Goal: Task Accomplishment & Management: Manage account settings

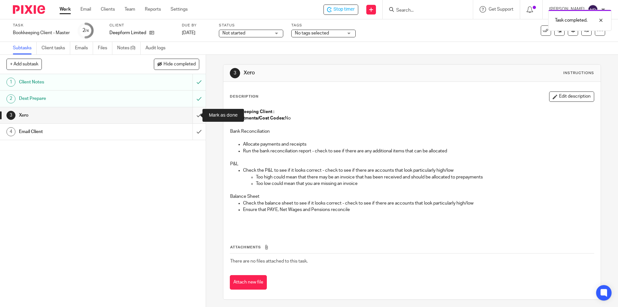
drag, startPoint x: 196, startPoint y: 115, endPoint x: 196, endPoint y: 130, distance: 15.1
click at [196, 116] on input "submit" at bounding box center [103, 115] width 206 height 16
click at [196, 134] on input "submit" at bounding box center [103, 132] width 206 height 16
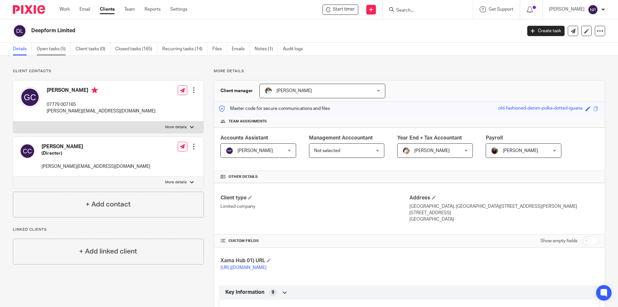
click at [53, 51] on link "Open tasks (5)" at bounding box center [54, 49] width 34 height 13
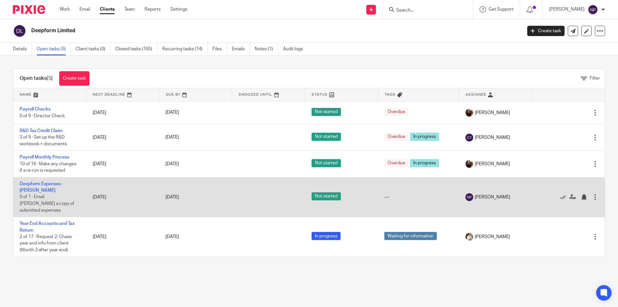
click at [66, 186] on td "Deepform Expenses - Jose 0 of 1 · Email Jose a copy of submitted expenses" at bounding box center [49, 197] width 73 height 40
click at [63, 181] on link "Deepform Expenses - [PERSON_NAME]" at bounding box center [42, 186] width 44 height 11
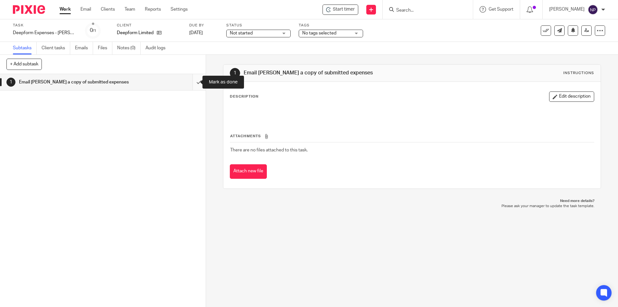
click at [194, 84] on input "submit" at bounding box center [103, 82] width 206 height 16
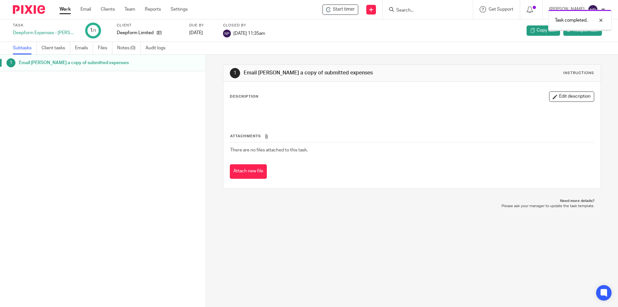
click at [69, 13] on link "Work" at bounding box center [65, 9] width 11 height 6
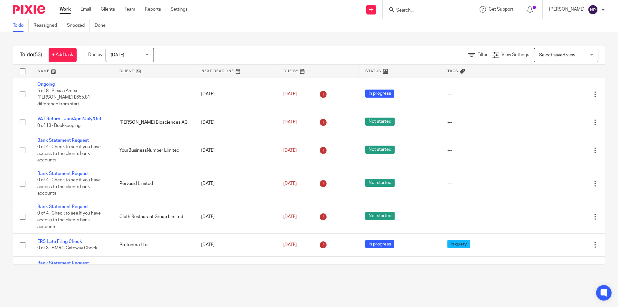
click at [404, 11] on input "Search" at bounding box center [424, 11] width 58 height 6
type input "deep"
click button "submit" at bounding box center [0, 0] width 0 height 0
click at [452, 32] on link at bounding box center [453, 30] width 118 height 20
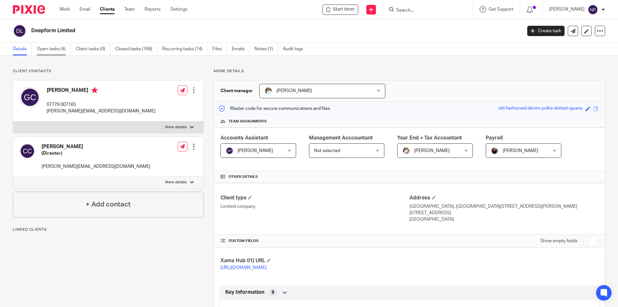
click at [57, 51] on link "Open tasks (4)" at bounding box center [54, 49] width 34 height 13
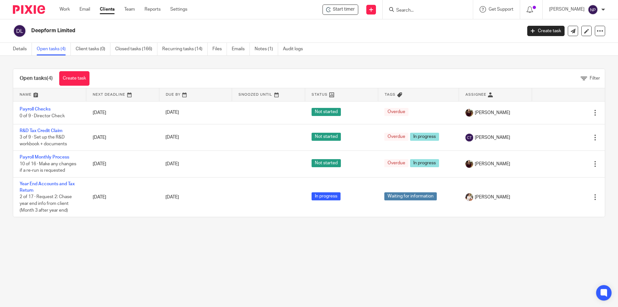
click at [404, 9] on input "Search" at bounding box center [424, 11] width 58 height 6
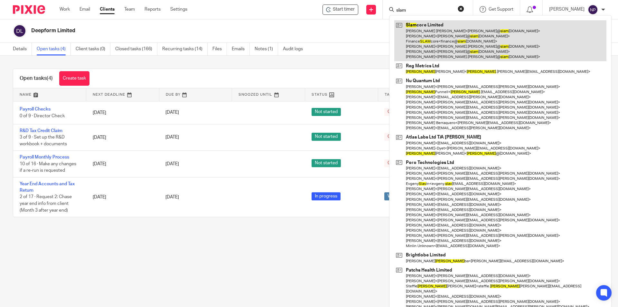
type input "slam"
click at [476, 42] on link at bounding box center [500, 40] width 212 height 41
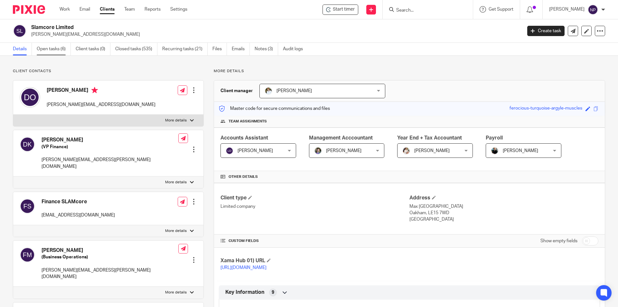
click at [60, 49] on link "Open tasks (6)" at bounding box center [54, 49] width 34 height 13
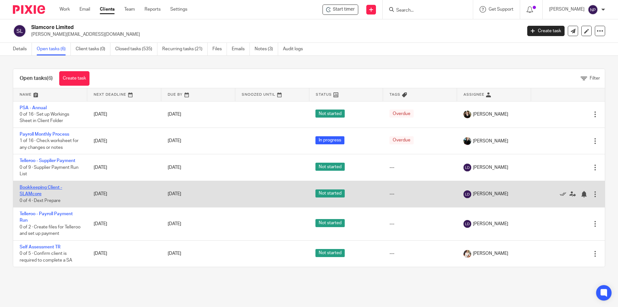
click at [53, 187] on link "Bookkeeping Client - SLAMcore" at bounding box center [41, 190] width 42 height 11
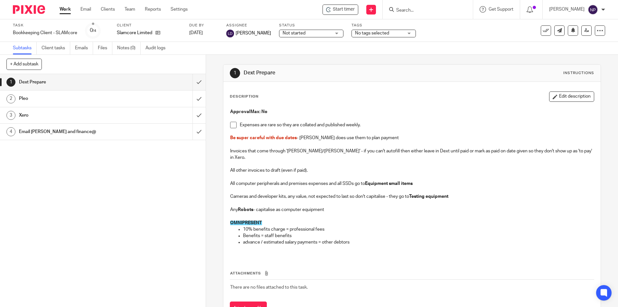
click at [231, 125] on span at bounding box center [233, 125] width 6 height 6
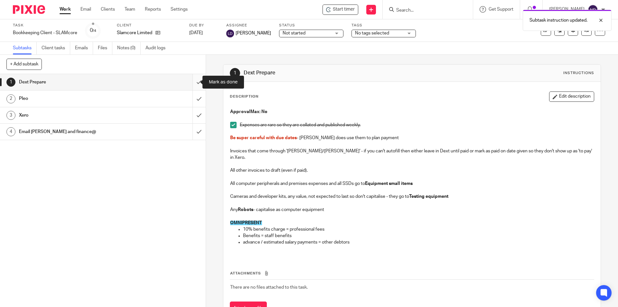
click at [193, 84] on input "submit" at bounding box center [103, 82] width 206 height 16
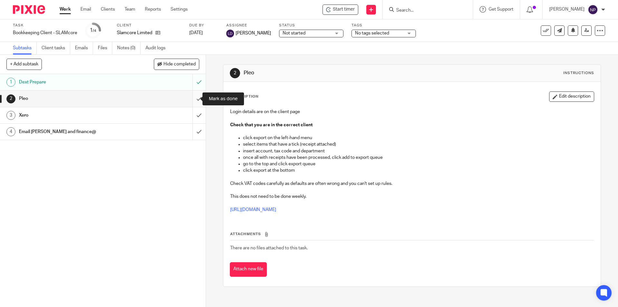
click at [193, 96] on input "submit" at bounding box center [103, 98] width 206 height 16
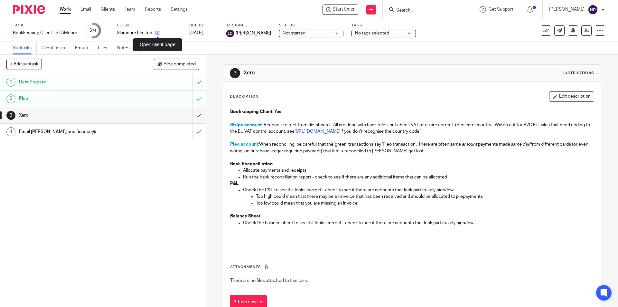
click at [157, 33] on icon at bounding box center [157, 32] width 5 height 5
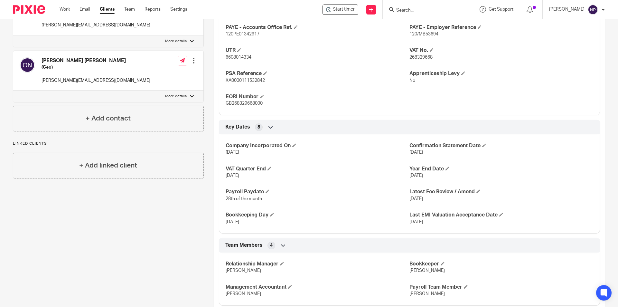
scroll to position [367, 0]
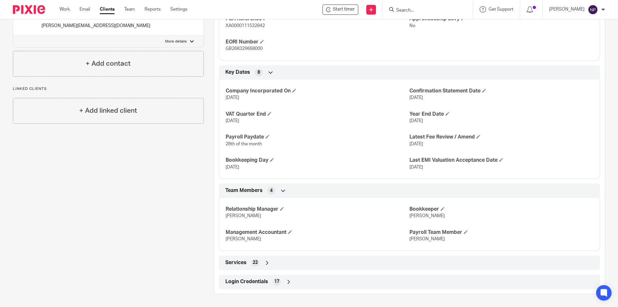
click at [286, 284] on icon at bounding box center [288, 281] width 6 height 6
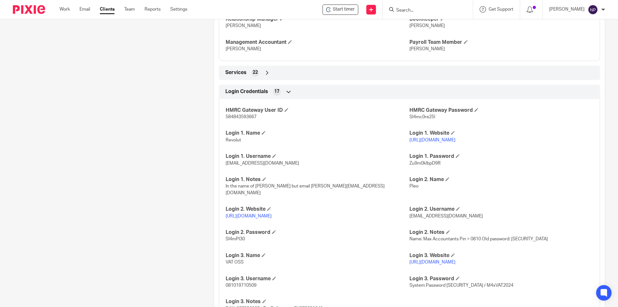
scroll to position [582, 0]
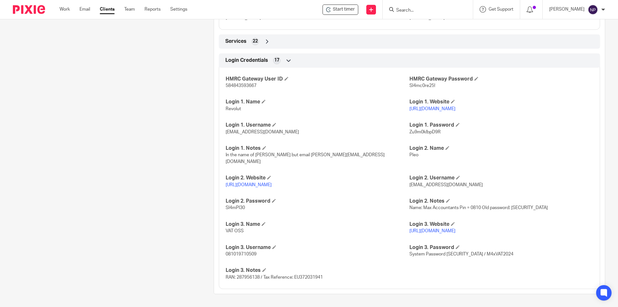
click at [439, 182] on span "info@maxaccountants.co.uk" at bounding box center [445, 184] width 73 height 5
copy p "info@maxaccountants.co.uk"
click at [263, 186] on link "[URL][DOMAIN_NAME]" at bounding box center [249, 184] width 46 height 5
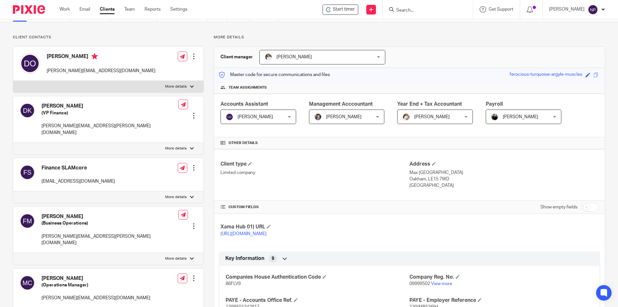
scroll to position [0, 0]
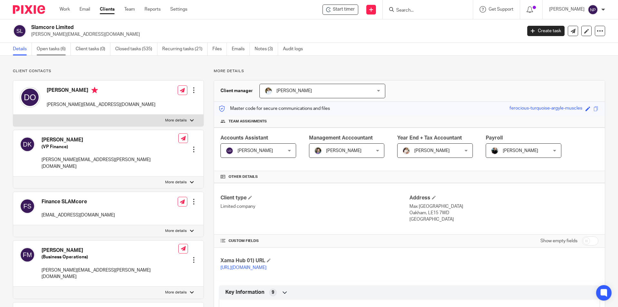
click at [57, 51] on link "Open tasks (6)" at bounding box center [54, 49] width 34 height 13
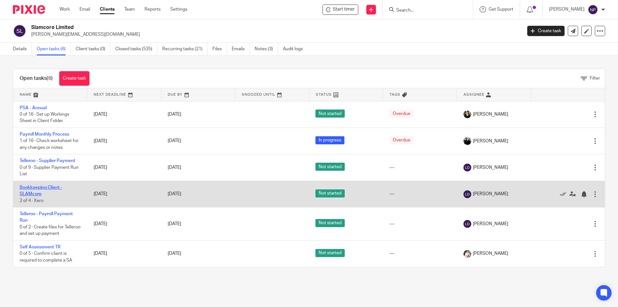
click at [45, 189] on link "Bookkeeping Client - SLAMcore" at bounding box center [41, 190] width 42 height 11
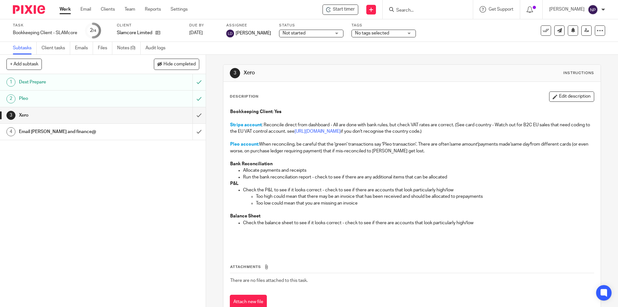
click at [123, 95] on h1 "Pleo" at bounding box center [74, 99] width 111 height 10
